Goal: Entertainment & Leisure: Browse casually

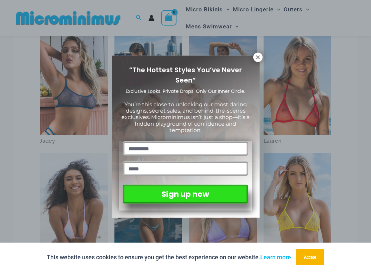
click at [257, 58] on icon at bounding box center [258, 57] width 4 height 4
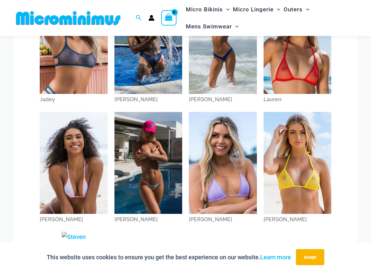
scroll to position [360, 0]
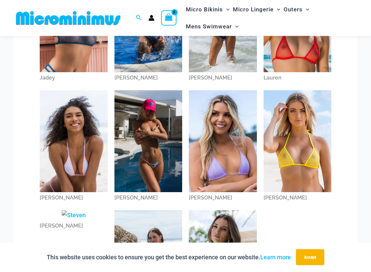
click at [303, 161] on img at bounding box center [298, 141] width 68 height 102
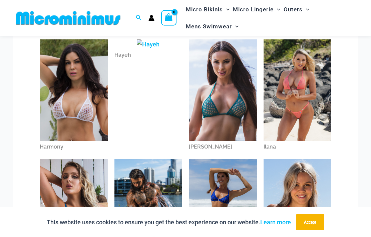
scroll to position [181, 0]
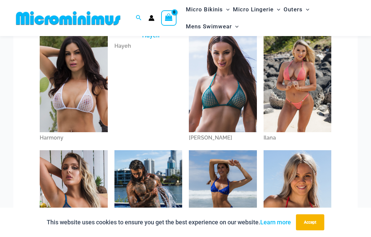
click at [230, 111] on img at bounding box center [223, 81] width 68 height 102
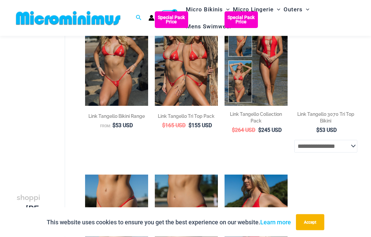
scroll to position [529, 0]
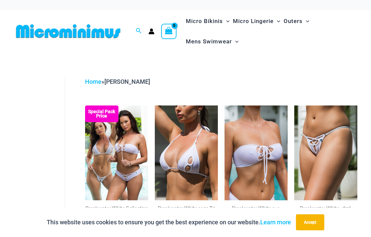
click at [93, 81] on link "Home" at bounding box center [93, 81] width 16 height 7
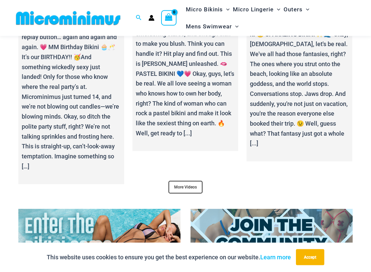
scroll to position [2335, 0]
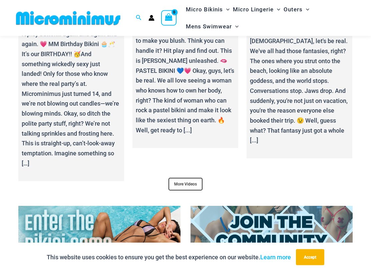
click at [182, 178] on link "More Videos" at bounding box center [185, 184] width 34 height 13
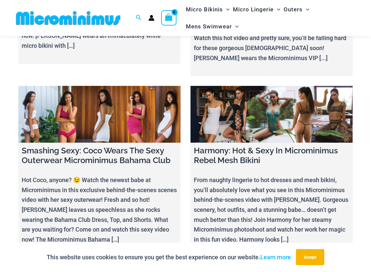
scroll to position [7616, 0]
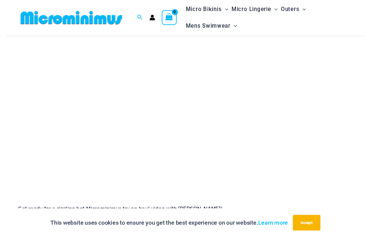
scroll to position [104, 0]
